Goal: Use online tool/utility

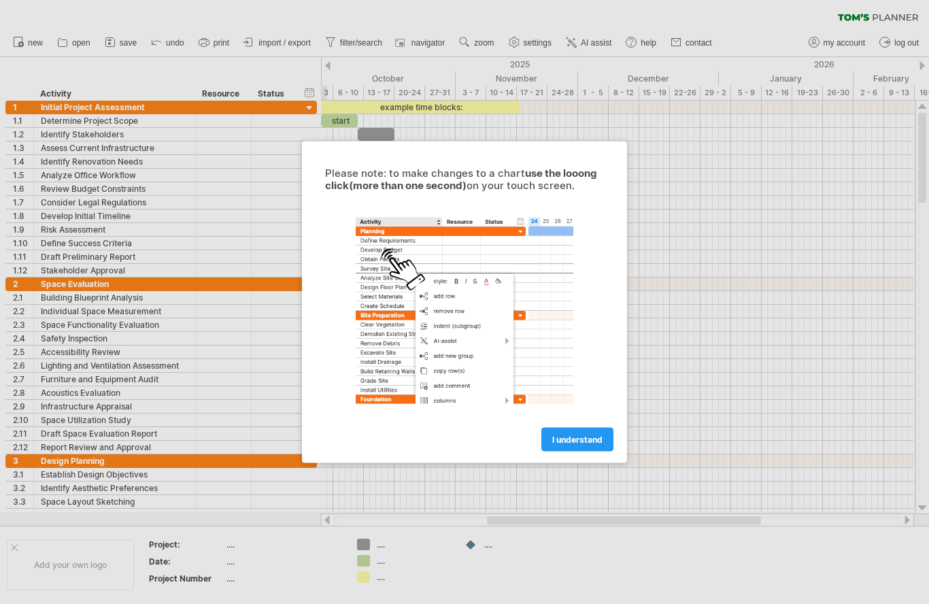
click at [567, 437] on span "I understand" at bounding box center [577, 440] width 50 height 10
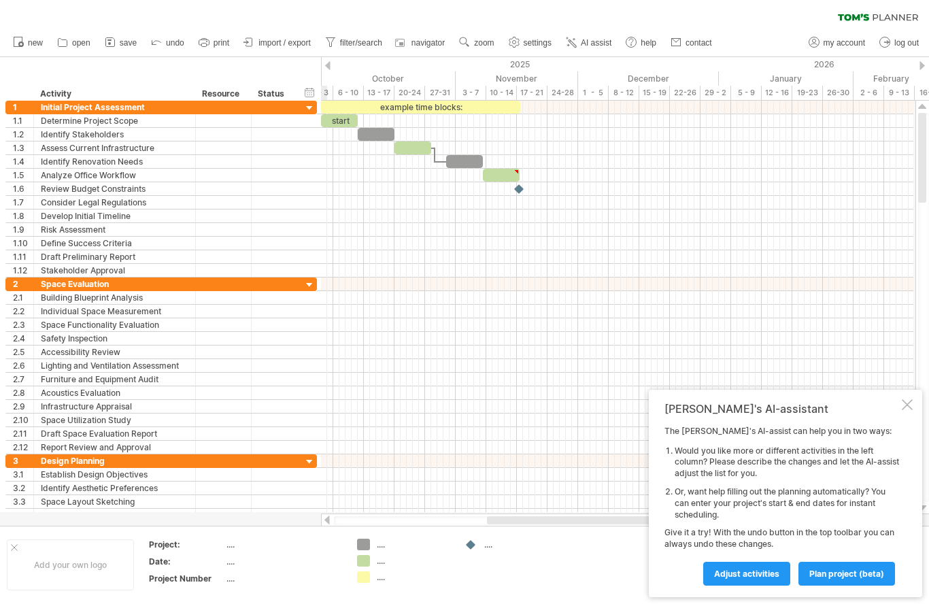
click at [905, 405] on div at bounding box center [907, 404] width 11 height 11
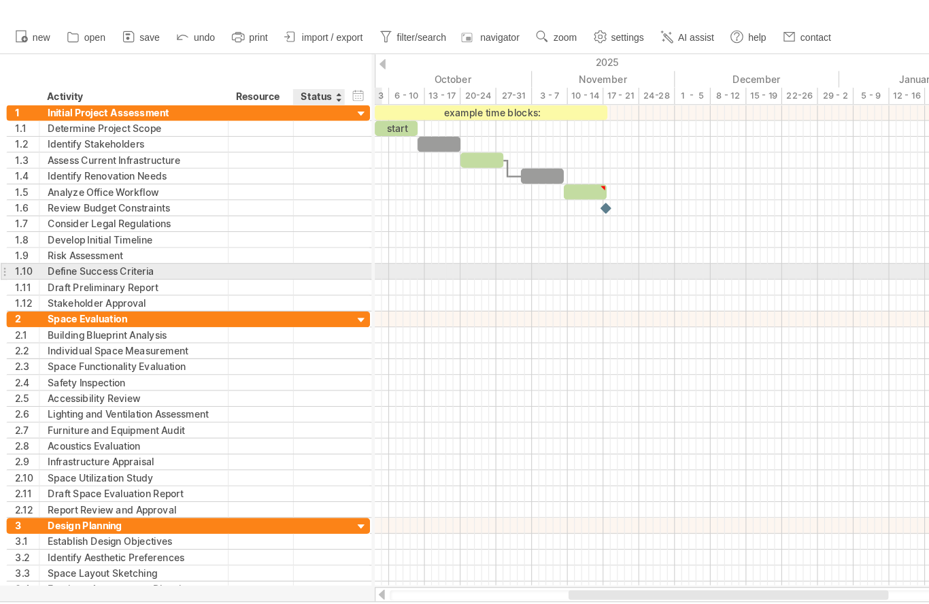
scroll to position [10, 0]
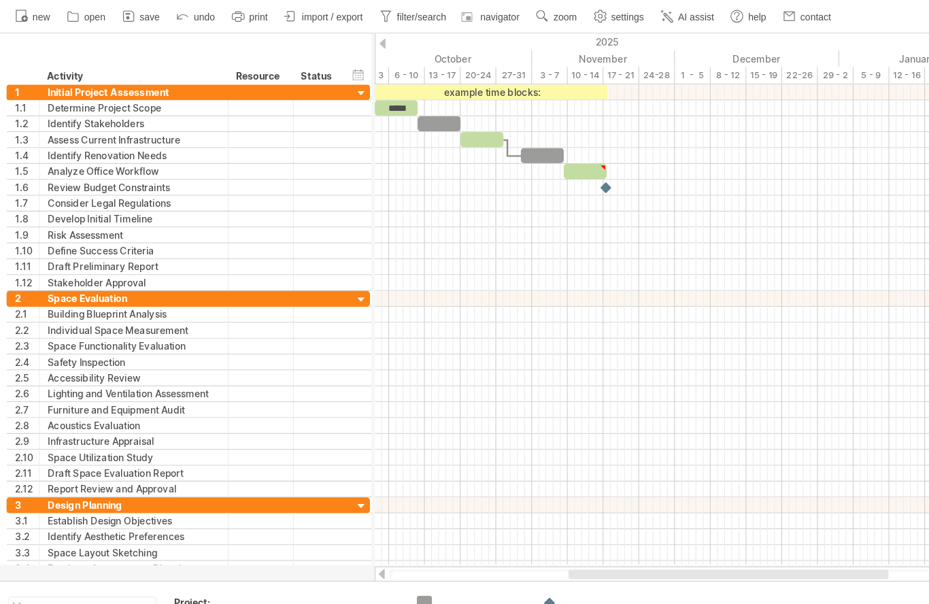
click at [374, 104] on div at bounding box center [617, 111] width 592 height 14
click at [359, 104] on span at bounding box center [357, 110] width 5 height 13
click at [364, 90] on div "example time blocks:" at bounding box center [420, 96] width 199 height 13
click at [384, 104] on div at bounding box center [617, 111] width 592 height 14
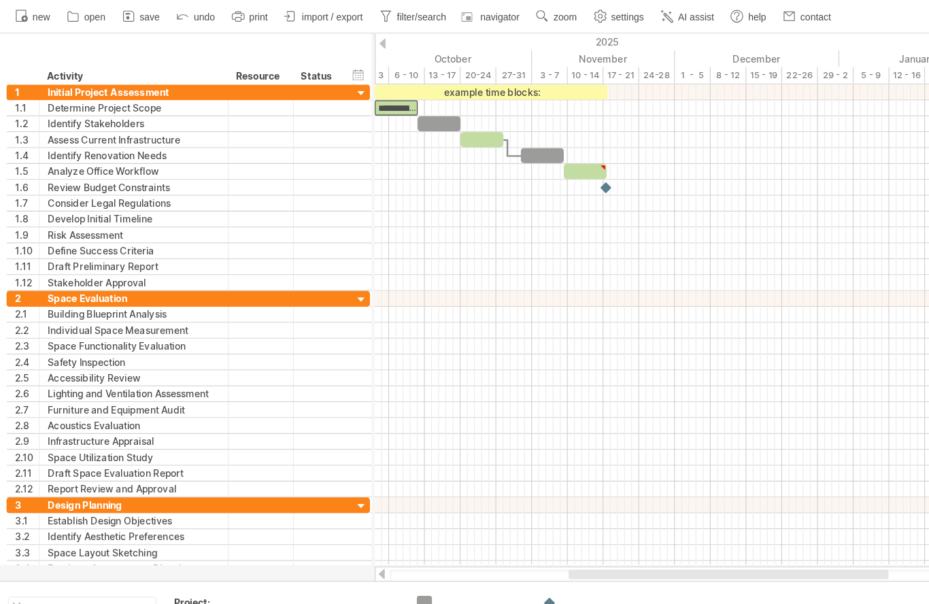
click at [378, 118] on div at bounding box center [376, 124] width 37 height 13
click at [408, 118] on div at bounding box center [617, 125] width 592 height 14
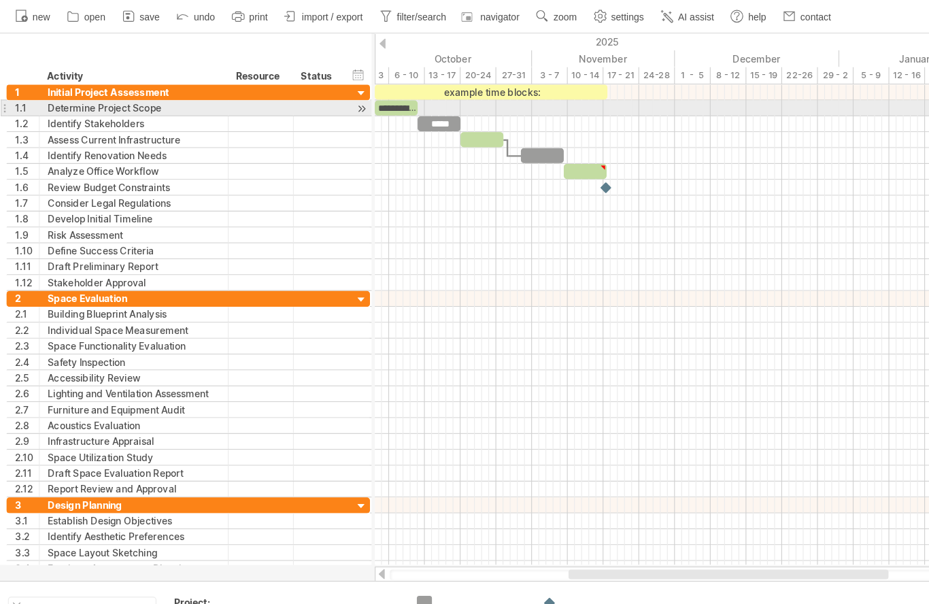
click at [372, 104] on div at bounding box center [617, 111] width 592 height 14
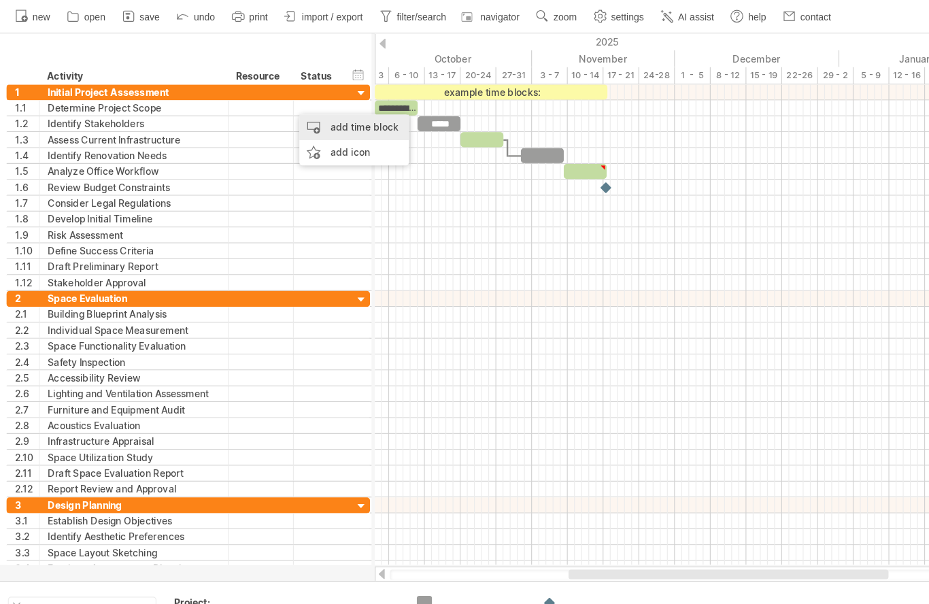
click at [310, 116] on div "add time block" at bounding box center [303, 127] width 94 height 22
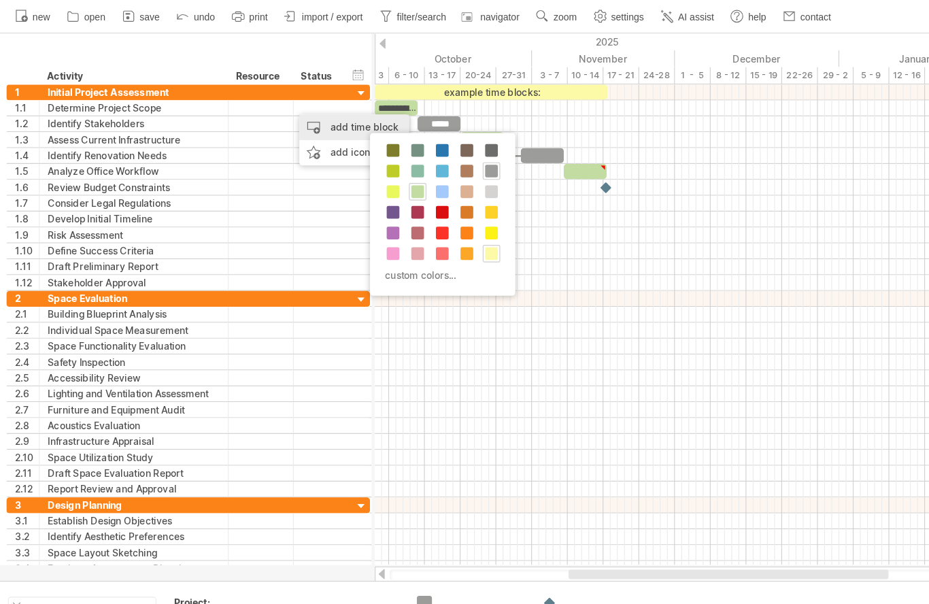
click at [377, 141] on span at bounding box center [378, 146] width 11 height 11
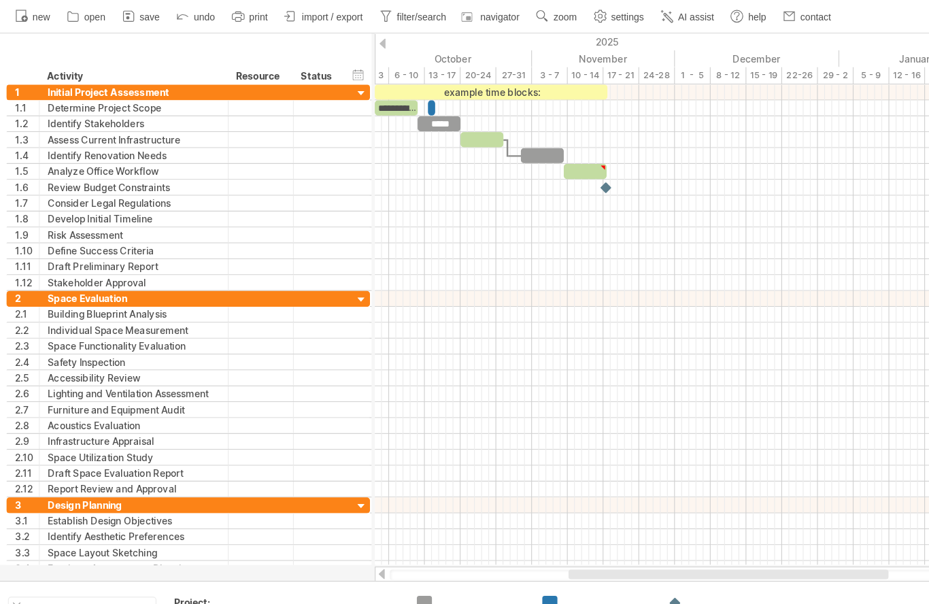
click at [378, 90] on div "example time blocks:" at bounding box center [420, 96] width 199 height 13
click at [375, 104] on span at bounding box center [372, 110] width 5 height 13
click at [373, 104] on span at bounding box center [372, 110] width 5 height 13
